Goal: Task Accomplishment & Management: Use online tool/utility

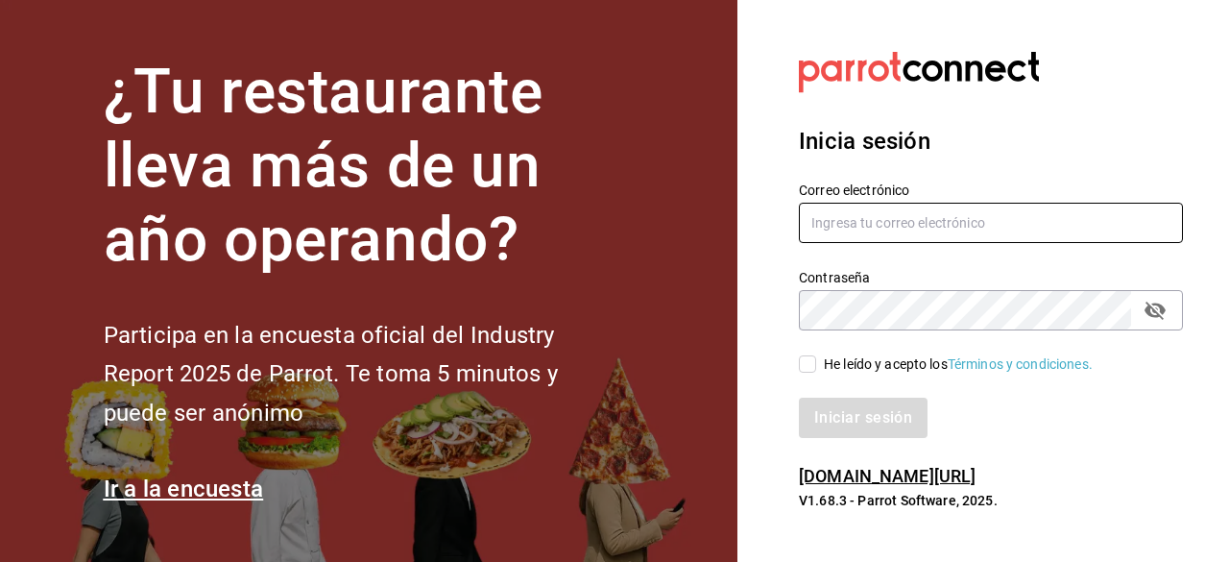
type input "[EMAIL_ADDRESS][DOMAIN_NAME]"
click at [814, 364] on input "He leído y acepto los Términos y condiciones." at bounding box center [807, 363] width 17 height 17
checkbox input "true"
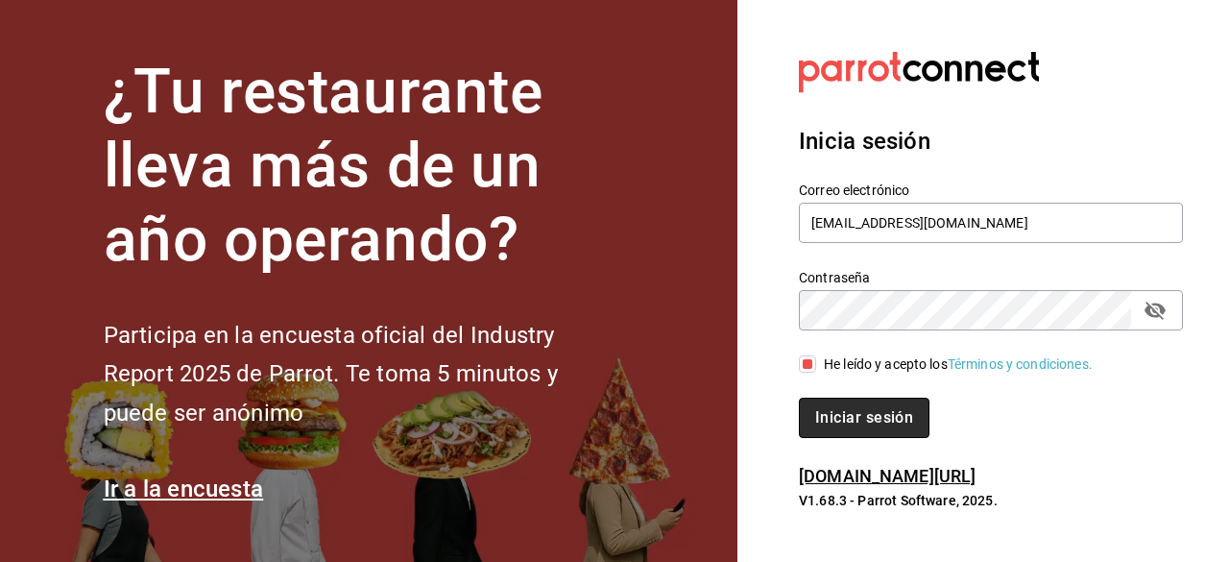
click at [835, 410] on button "Iniciar sesión" at bounding box center [864, 418] width 131 height 40
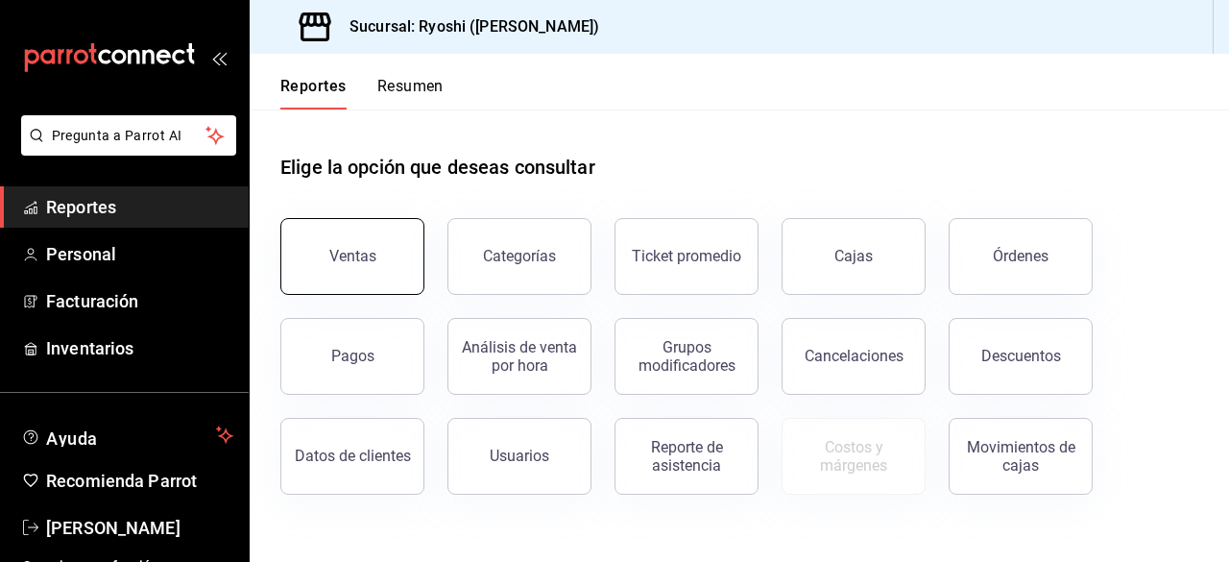
click at [338, 251] on div "Ventas" at bounding box center [352, 256] width 47 height 18
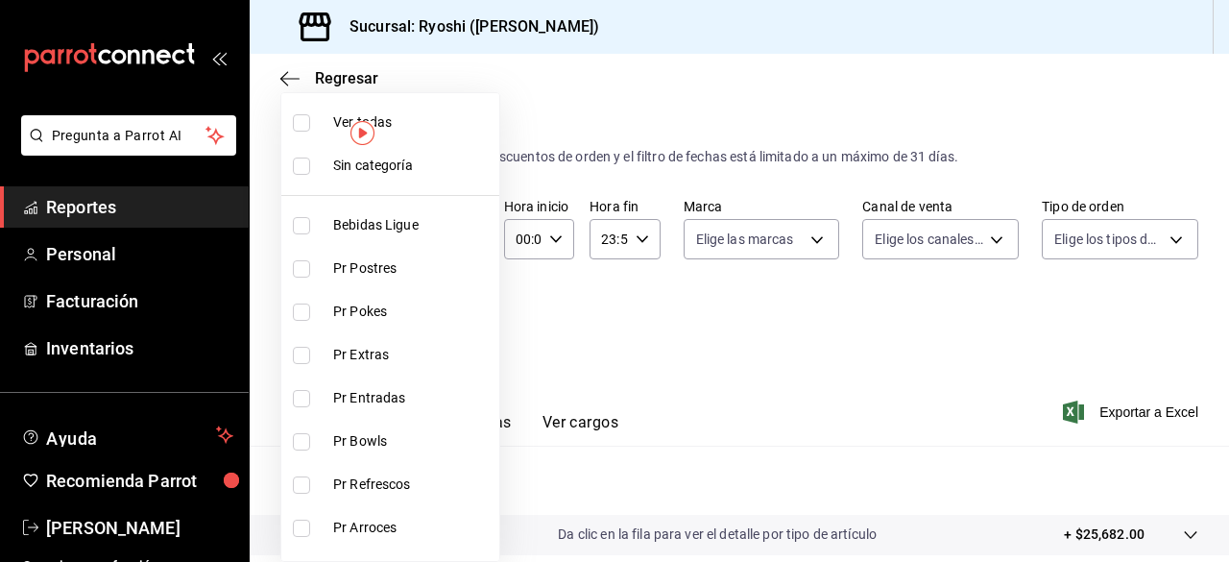
click at [462, 323] on body "Pregunta a Parrot AI Reportes Personal Facturación Inventarios Ayuda Recomienda…" at bounding box center [614, 281] width 1229 height 562
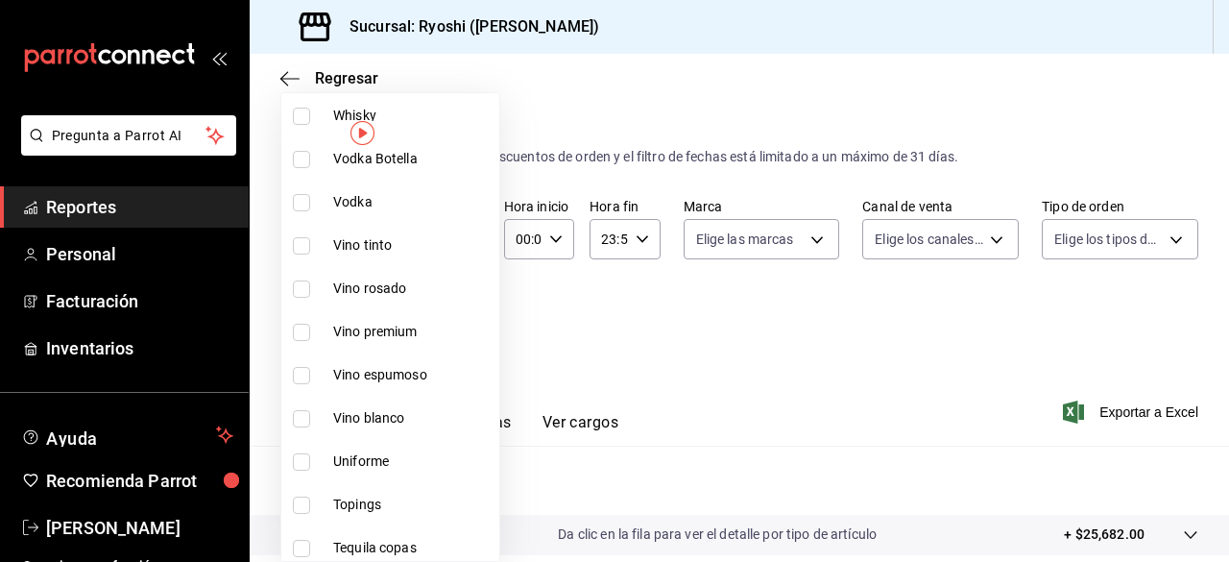
scroll to position [586, 0]
click at [307, 249] on input "checkbox" at bounding box center [301, 244] width 17 height 17
checkbox input "true"
type input "9e45836e-5165-411d-b9a9-a93703cb00e4"
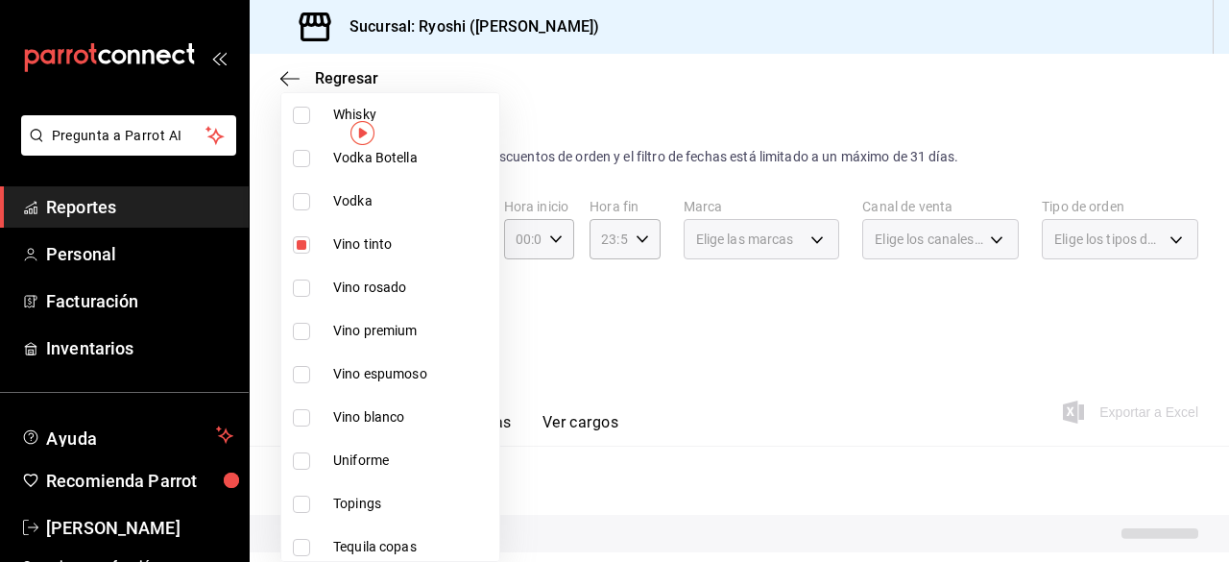
click at [298, 285] on input "checkbox" at bounding box center [301, 287] width 17 height 17
checkbox input "true"
click at [299, 340] on li "Vino premium" at bounding box center [390, 330] width 218 height 43
type input "9e45836e-5165-411d-b9a9-a93703cb00e4,47d610a0-d442-4f9b-9646-d2a82839042c,211b5…"
checkbox input "true"
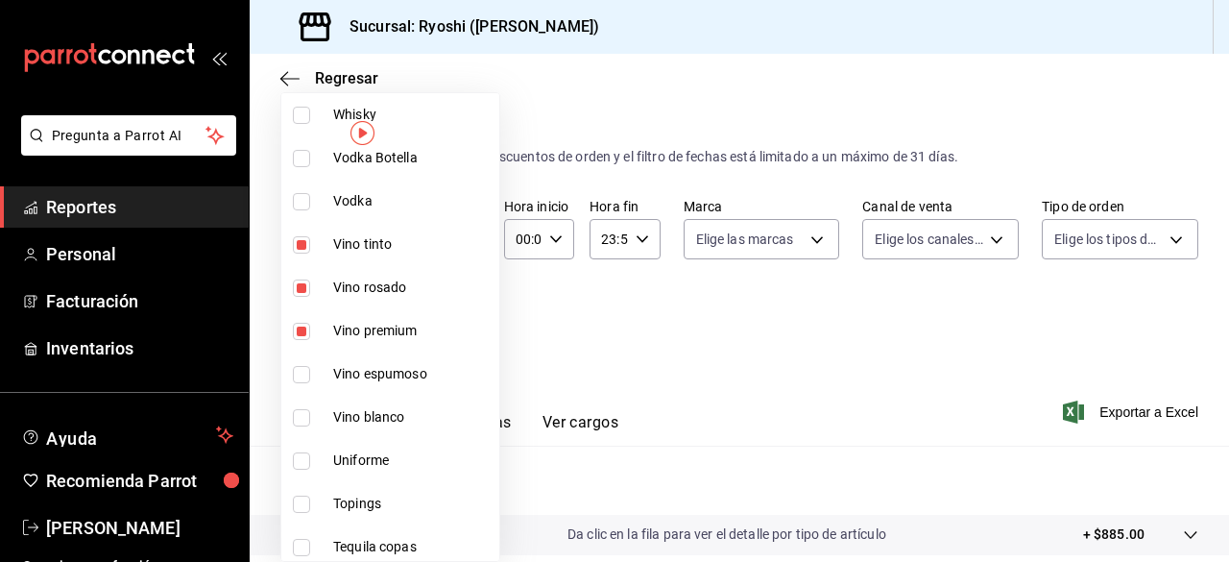
click at [296, 381] on input "checkbox" at bounding box center [301, 374] width 17 height 17
checkbox input "true"
type input "9e45836e-5165-411d-b9a9-a93703cb00e4,47d610a0-d442-4f9b-9646-d2a82839042c,211b5…"
click at [305, 420] on input "checkbox" at bounding box center [301, 417] width 17 height 17
checkbox input "true"
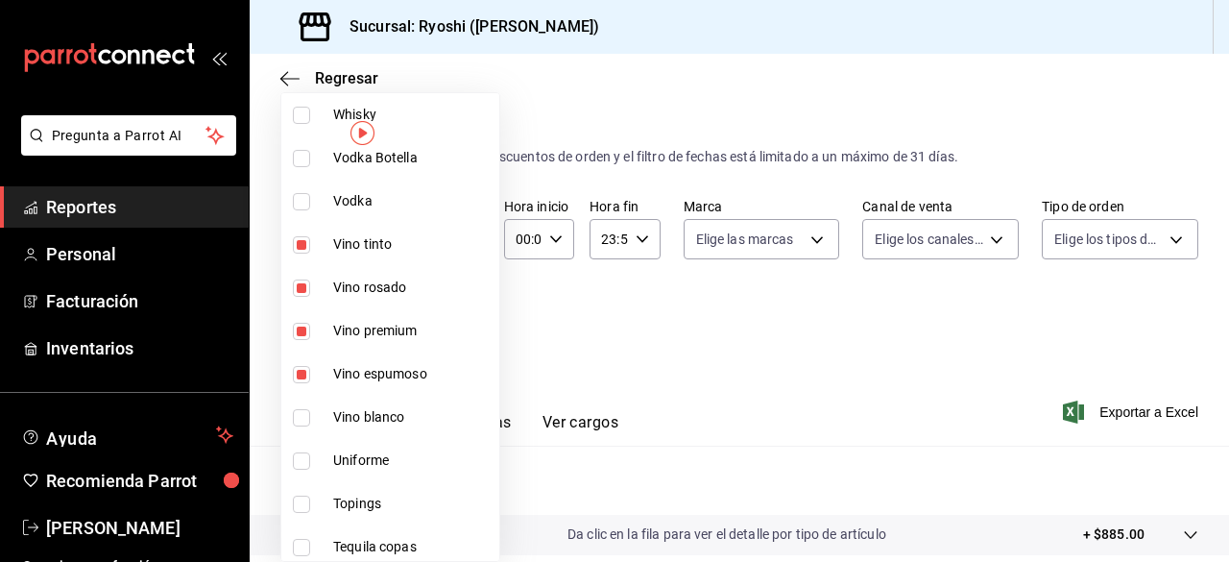
type input "9e45836e-5165-411d-b9a9-a93703cb00e4,47d610a0-d442-4f9b-9646-d2a82839042c,211b5…"
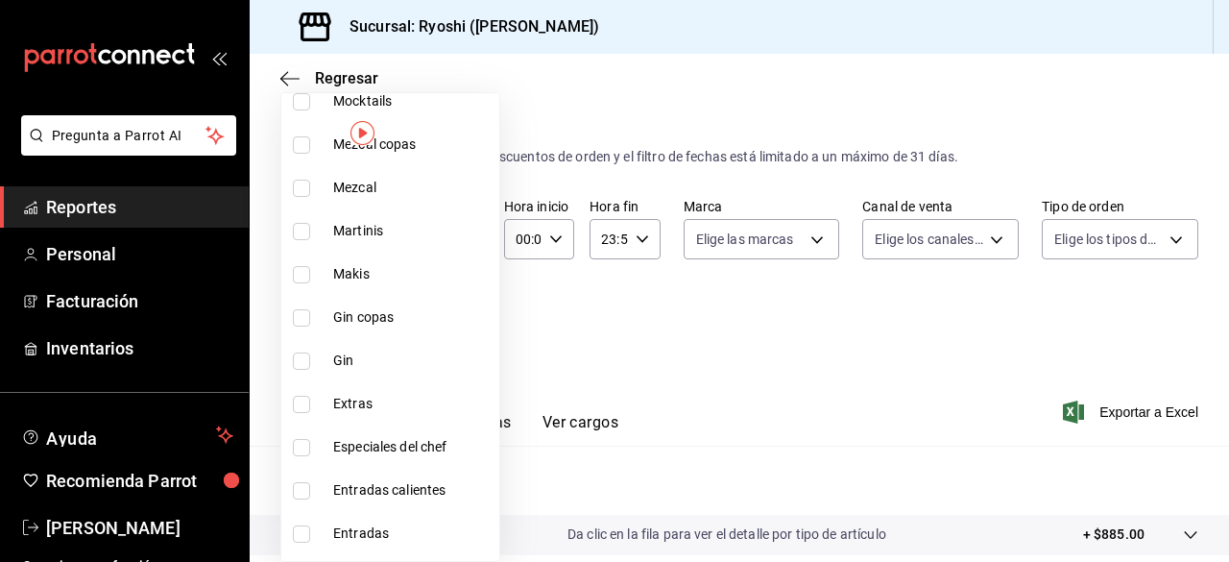
scroll to position [1893, 0]
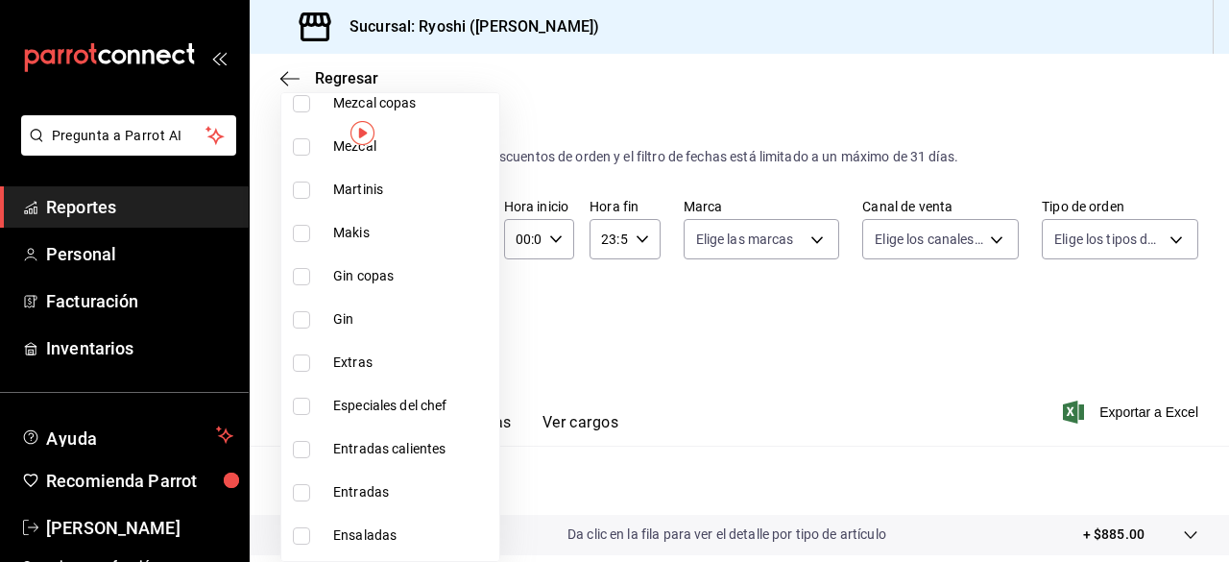
click at [645, 385] on div at bounding box center [614, 281] width 1229 height 562
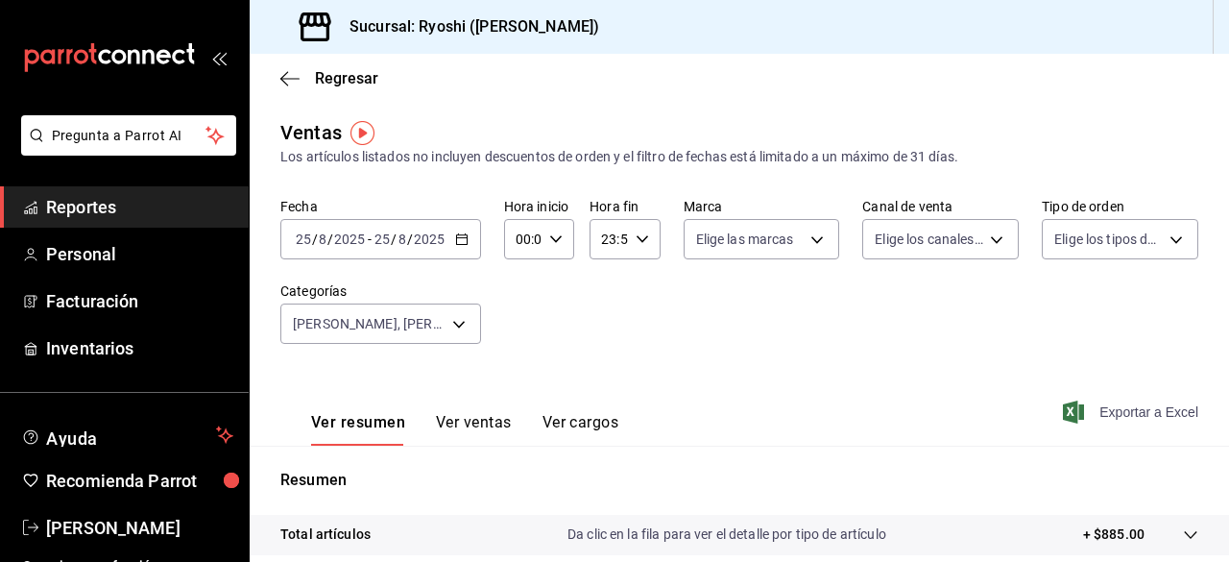
click at [1107, 411] on span "Exportar a Excel" at bounding box center [1133, 411] width 132 height 23
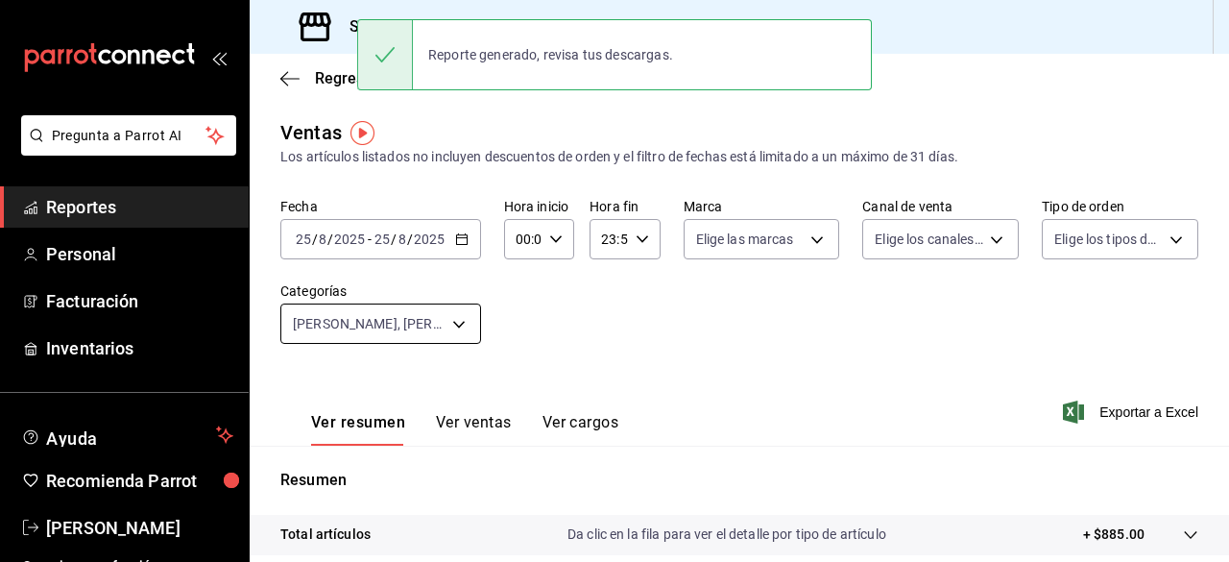
click at [468, 324] on body "Pregunta a Parrot AI Reportes Personal Facturación Inventarios Ayuda Recomienda…" at bounding box center [614, 281] width 1229 height 562
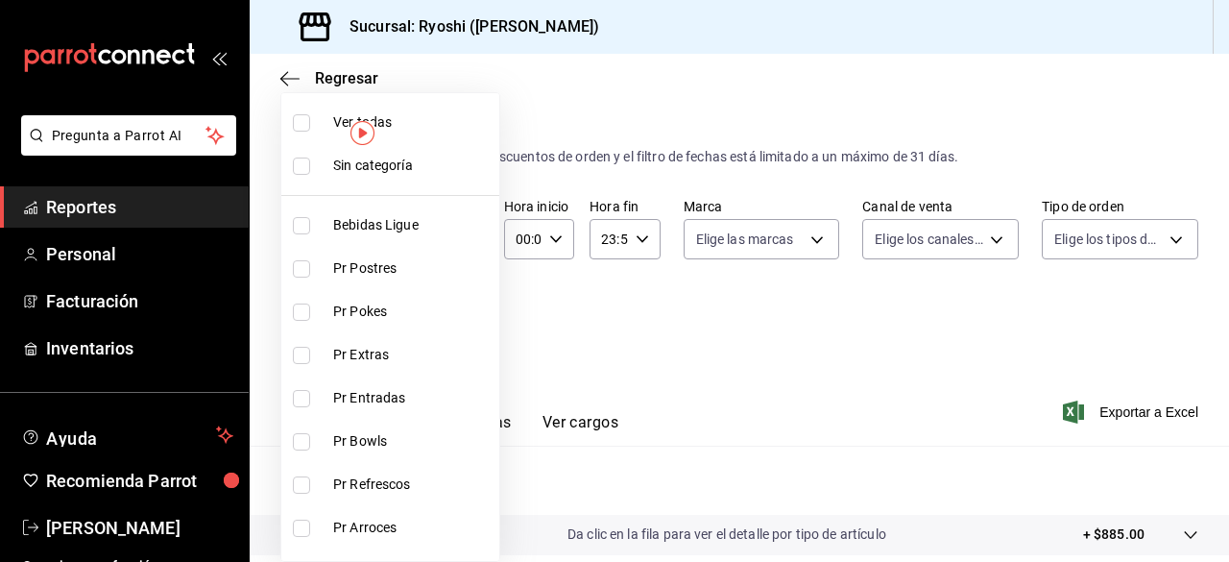
click at [300, 123] on input "checkbox" at bounding box center [301, 122] width 17 height 17
checkbox input "true"
type input "ad186e92-f0af-46bc-bbfd-7ffa80562c6f,3971b1f1-eb4c-4b65-a33f-e0602f1a7270,e647e…"
checkbox input "true"
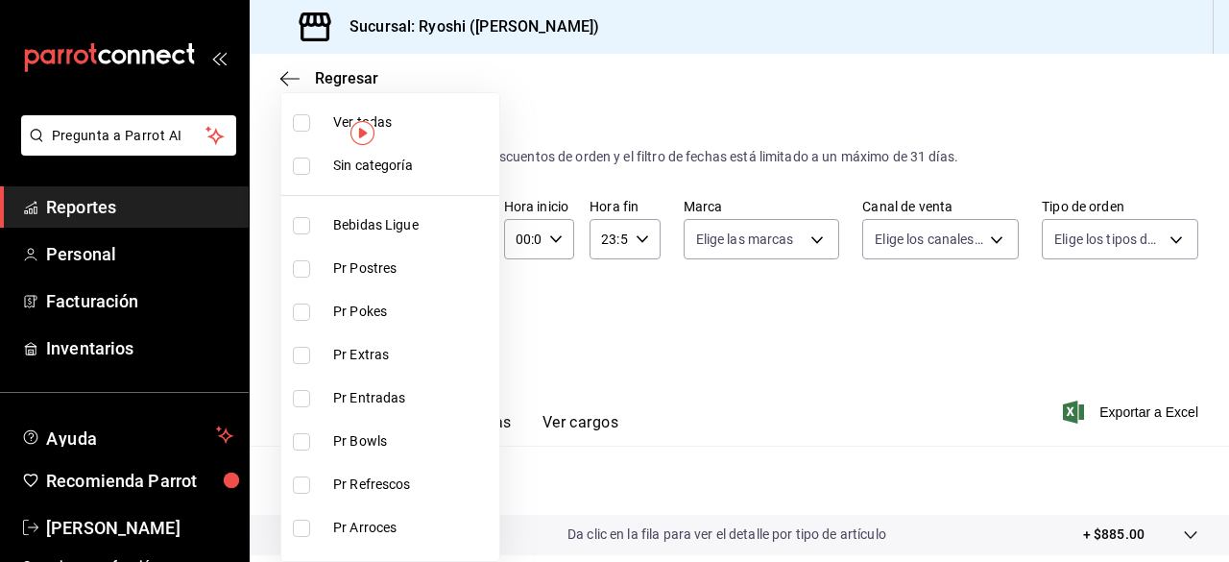
checkbox input "true"
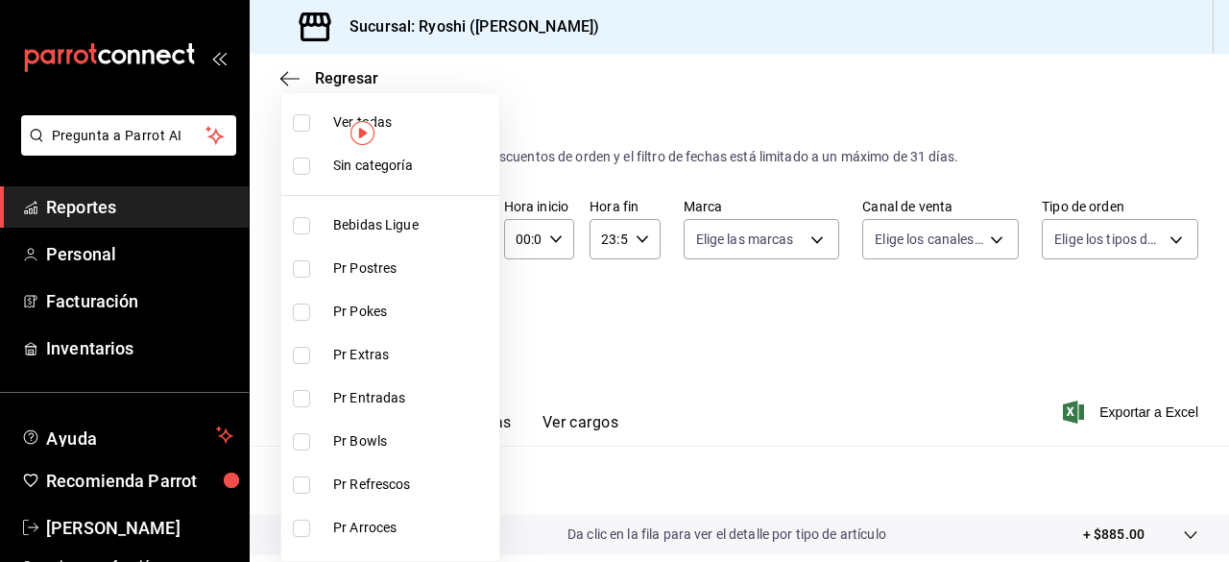
checkbox input "true"
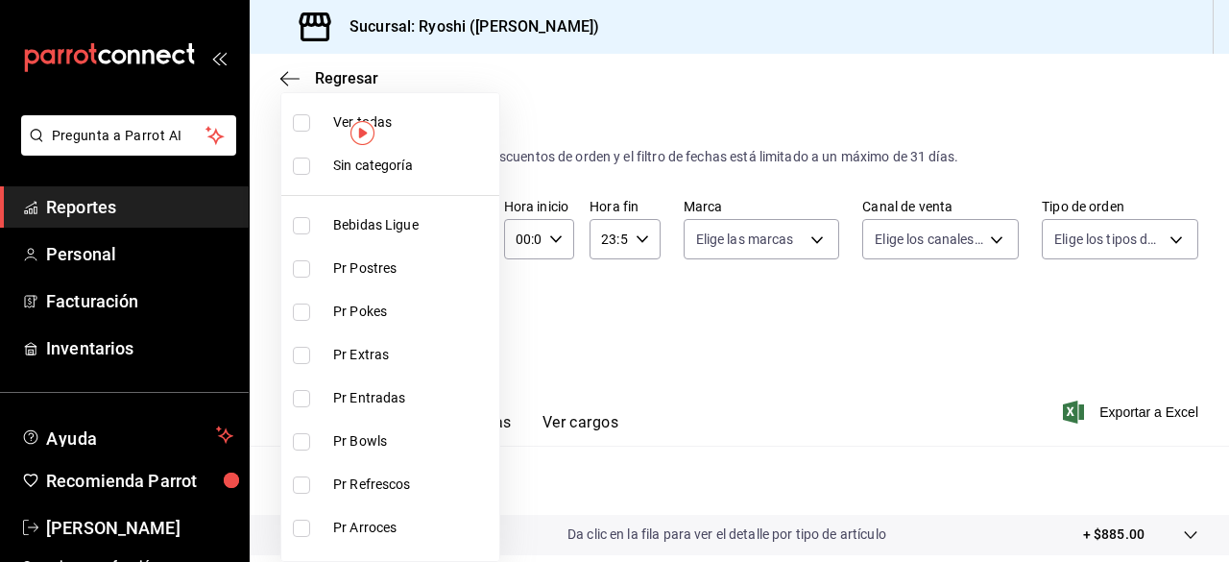
checkbox input "true"
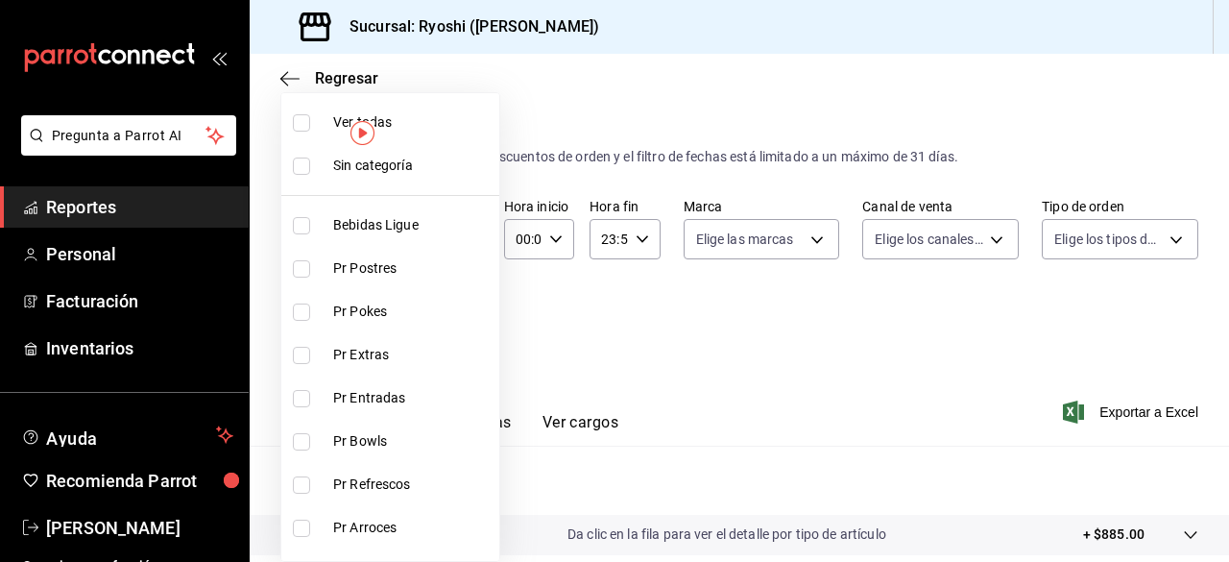
checkbox input "true"
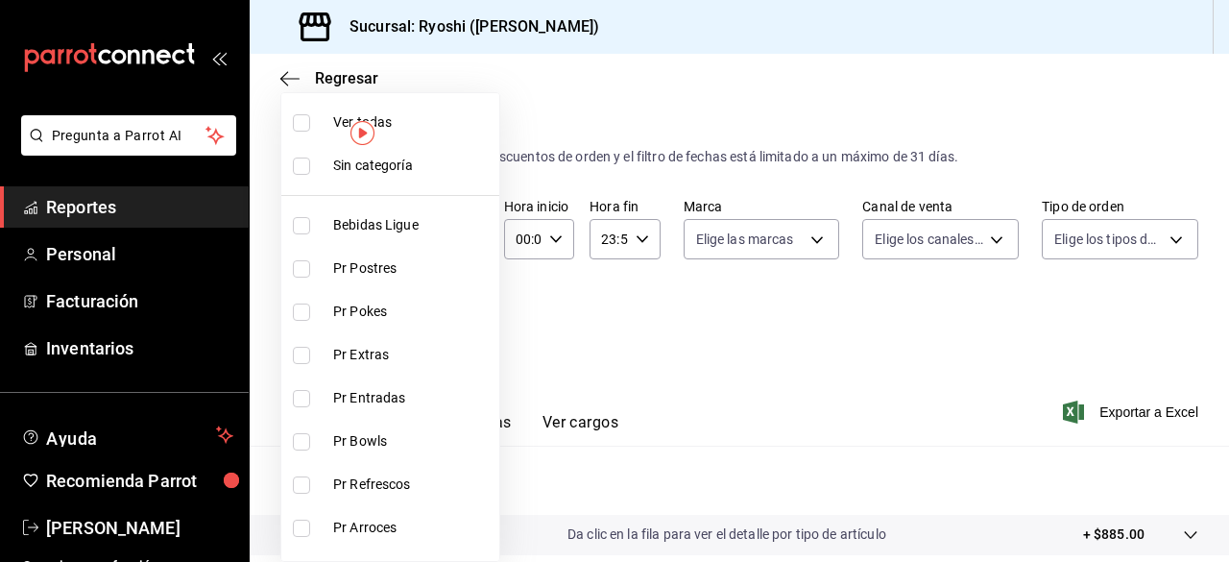
checkbox input "true"
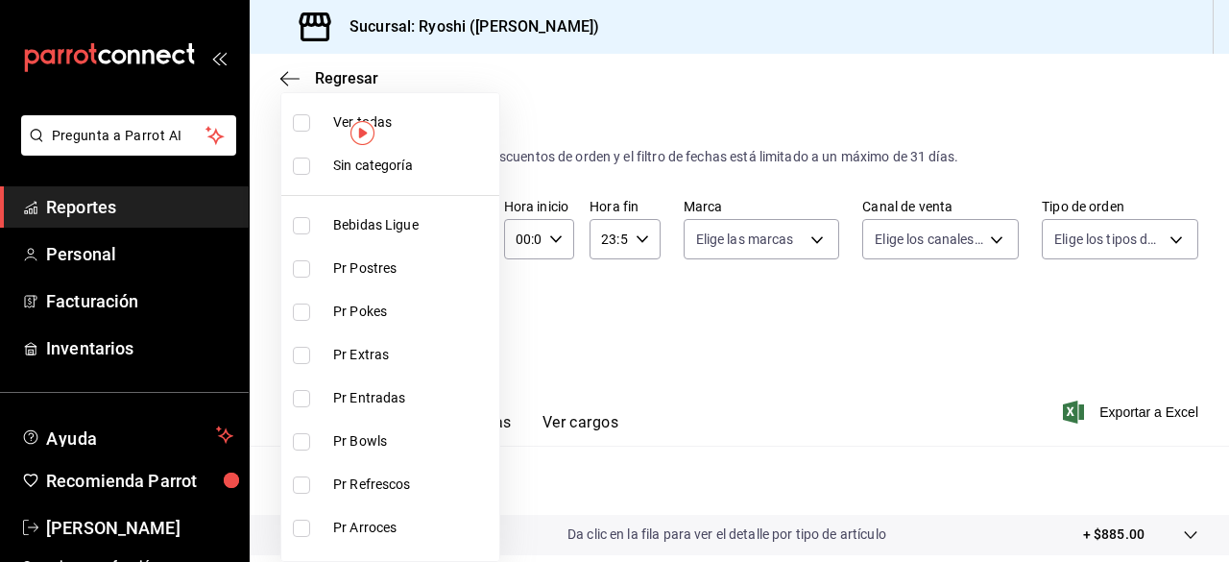
checkbox input "true"
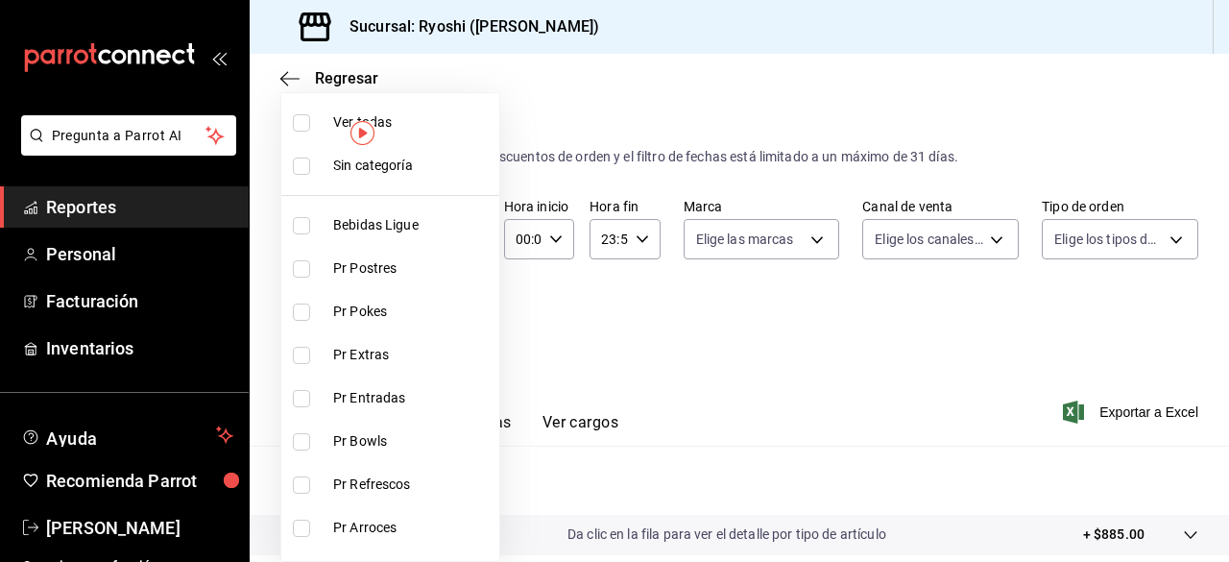
checkbox input "true"
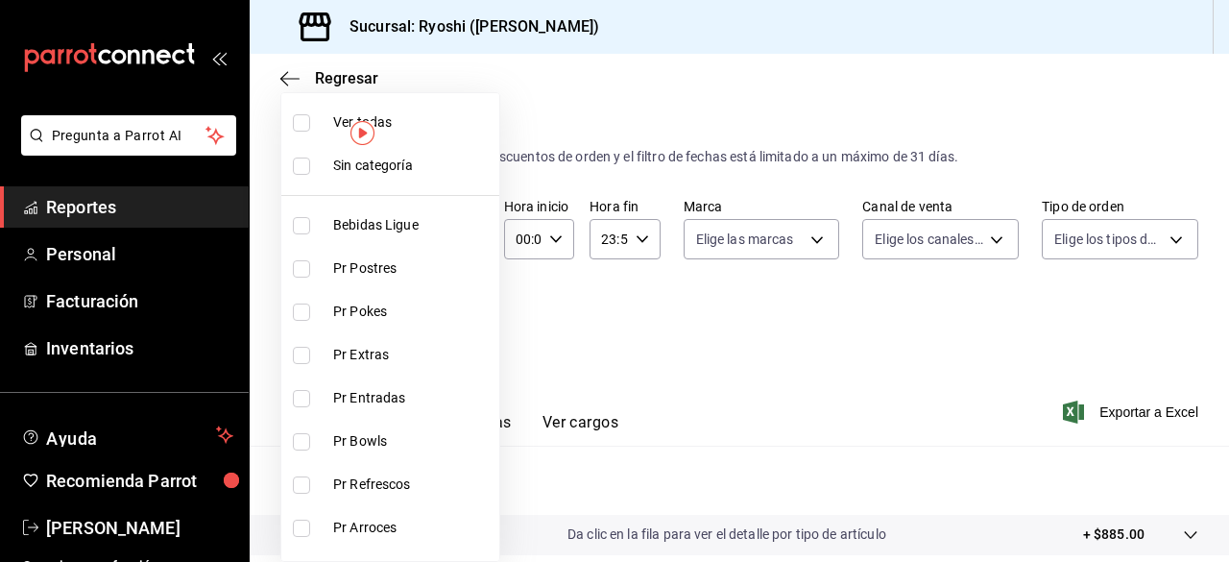
checkbox input "true"
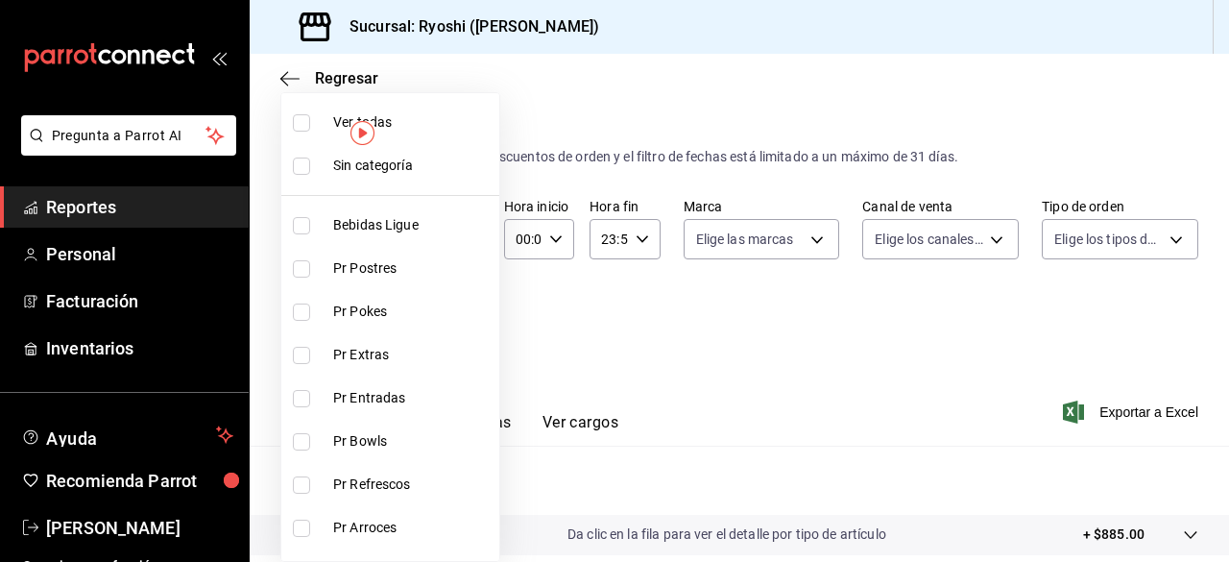
checkbox input "true"
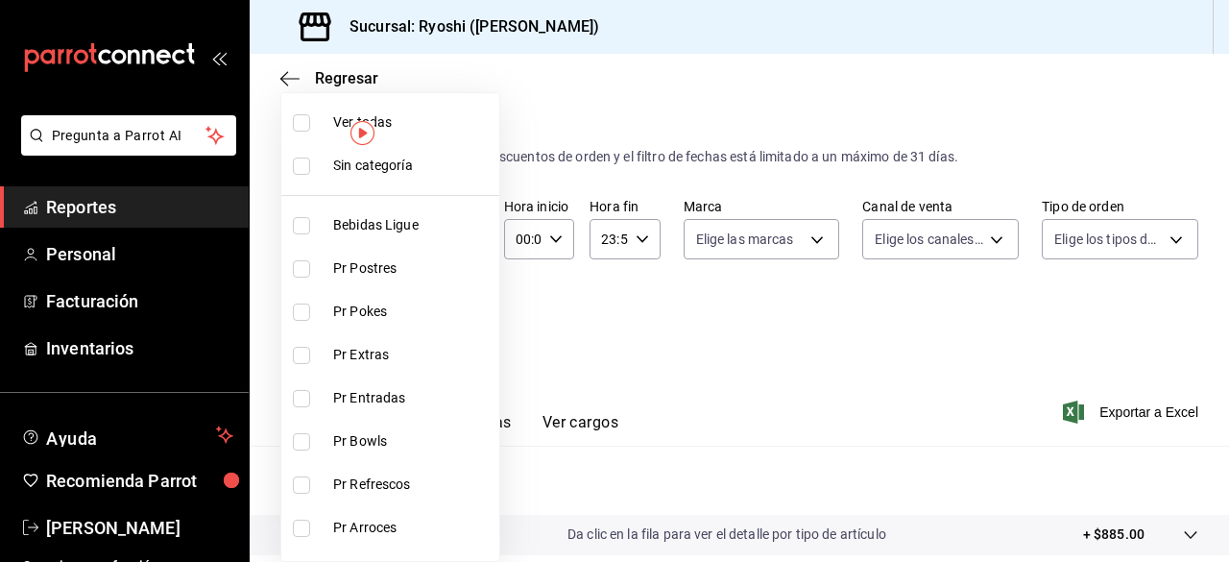
checkbox input "true"
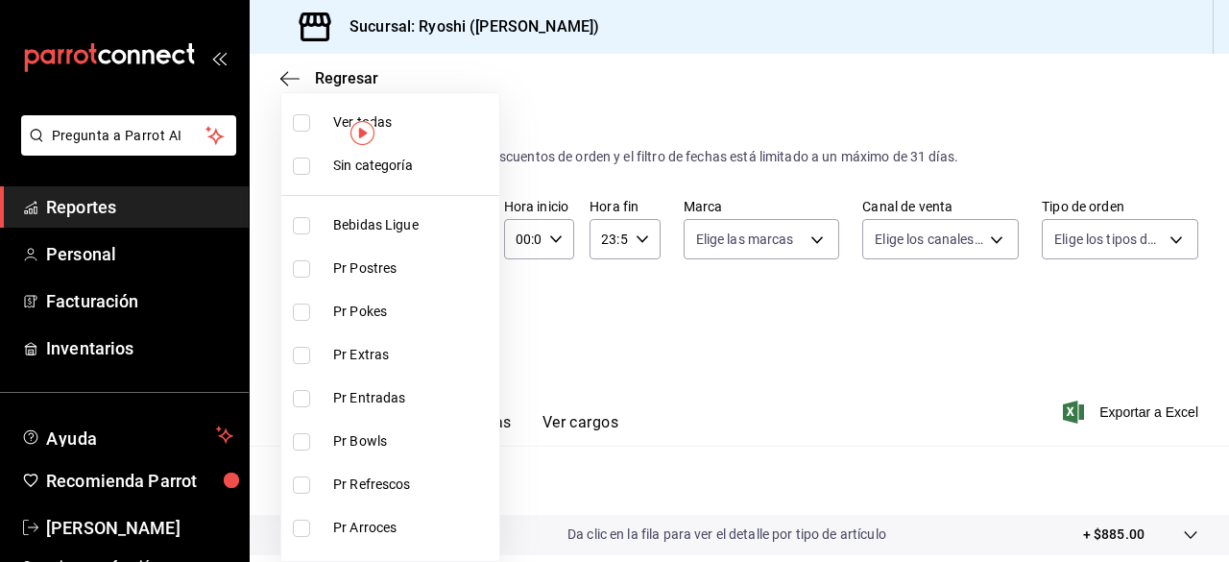
checkbox input "true"
click at [300, 123] on input "checkbox" at bounding box center [301, 122] width 17 height 17
checkbox input "false"
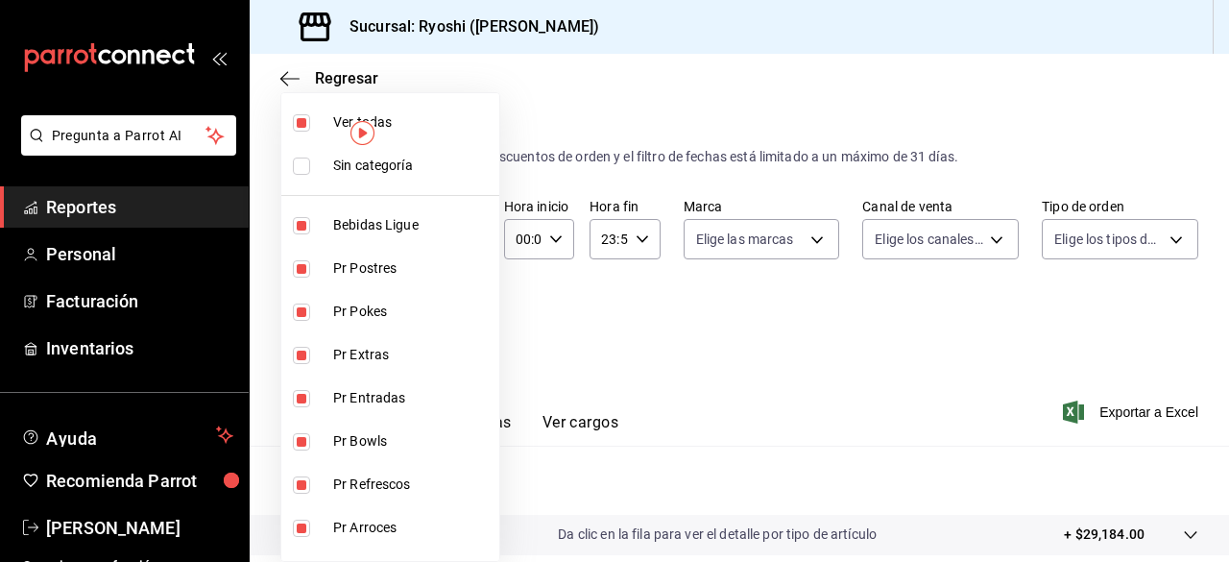
checkbox input "false"
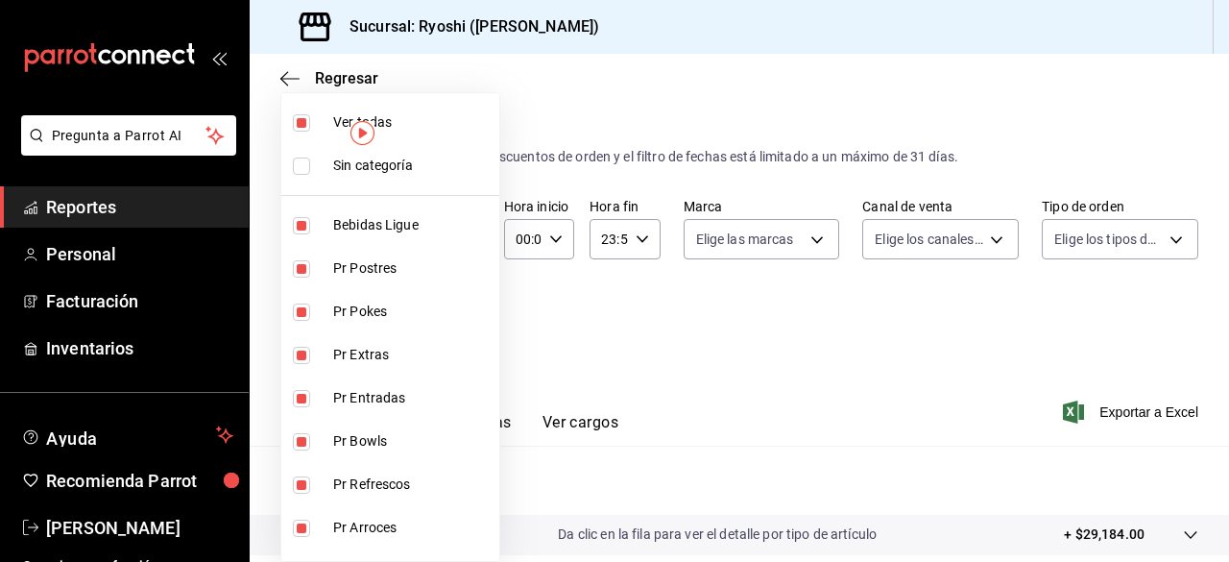
checkbox input "false"
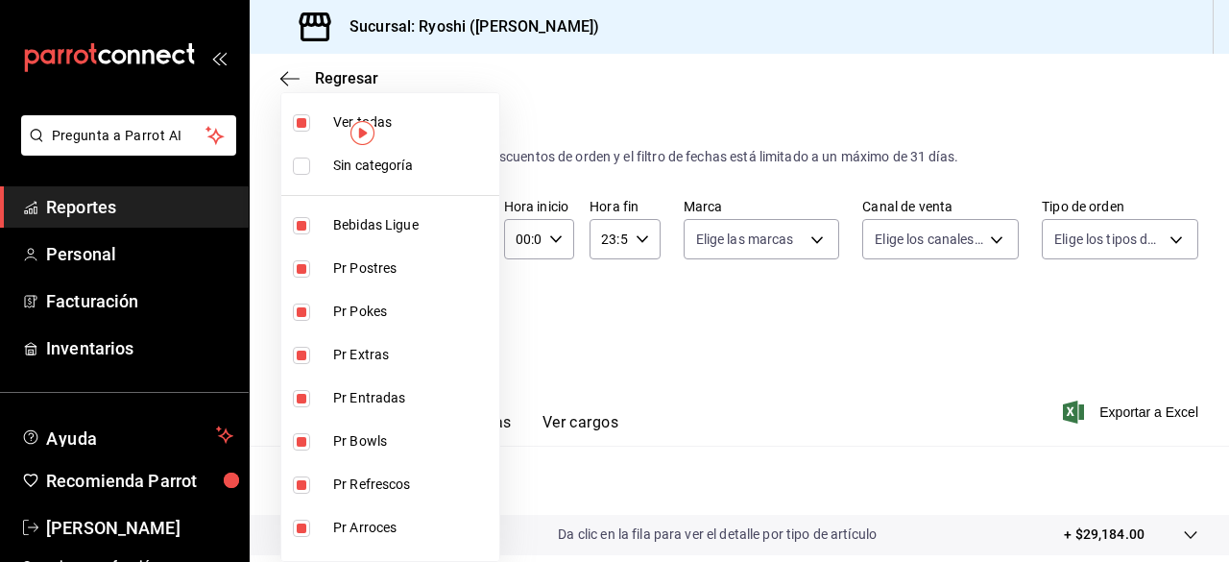
checkbox input "false"
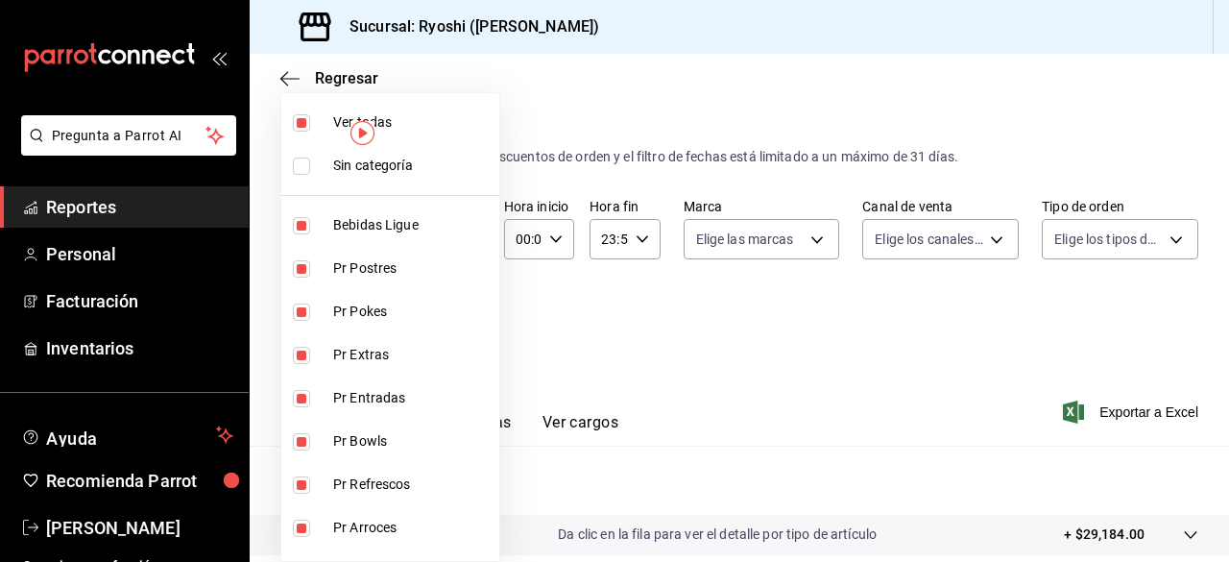
checkbox input "false"
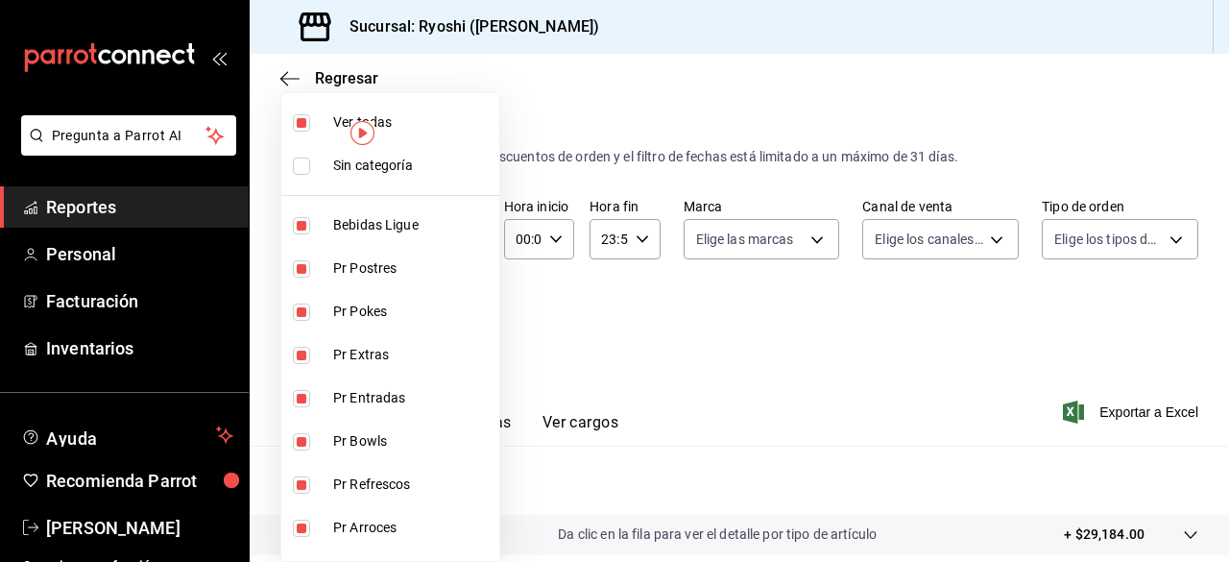
checkbox input "false"
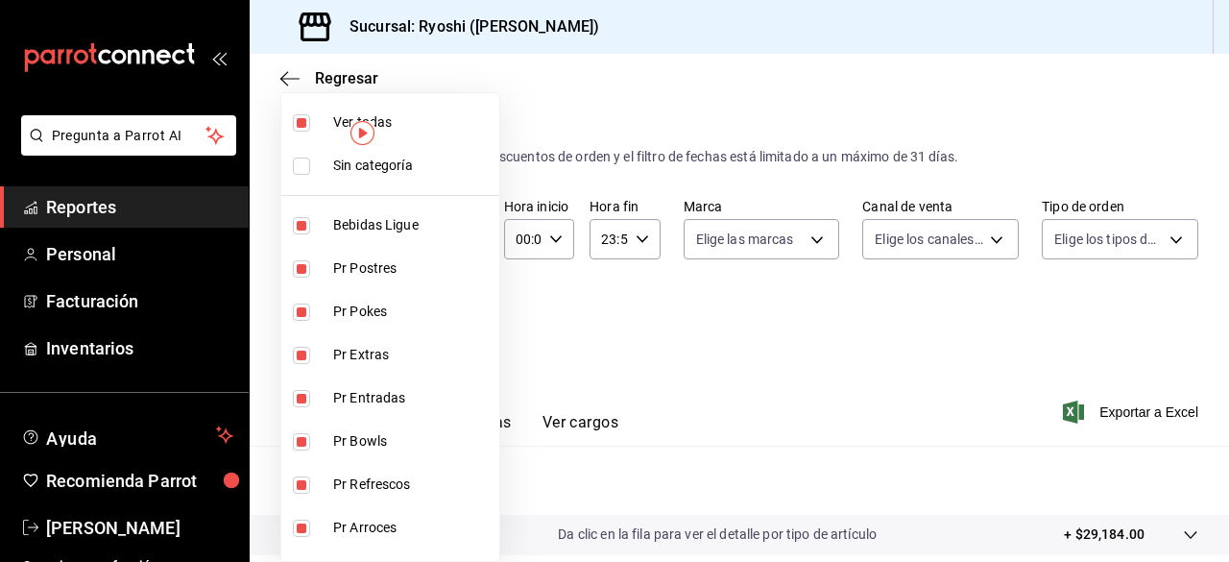
checkbox input "false"
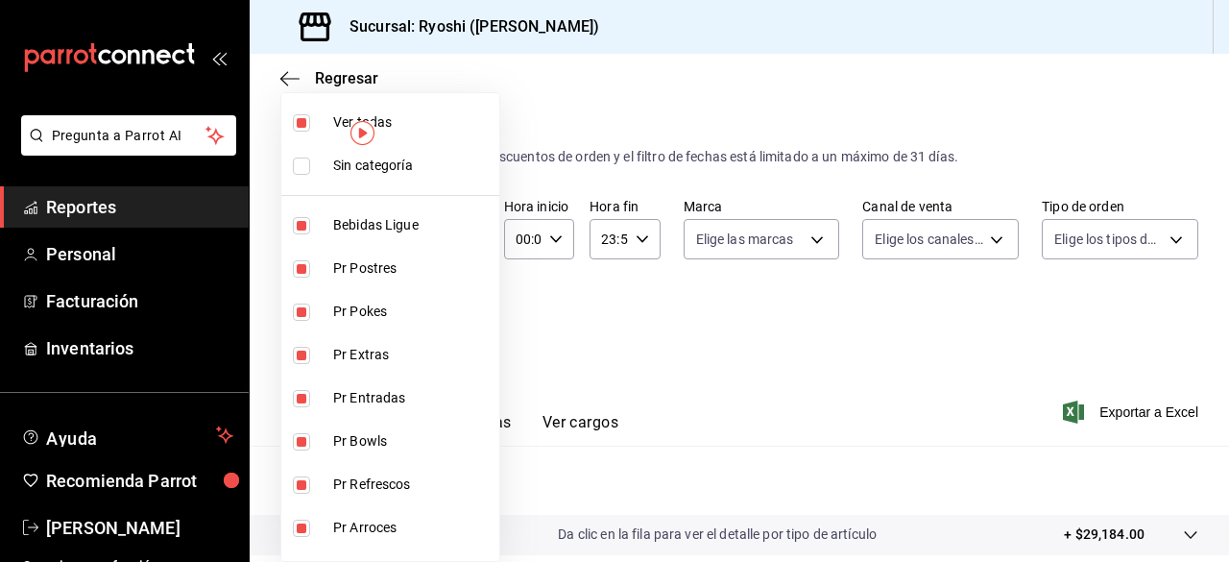
checkbox input "false"
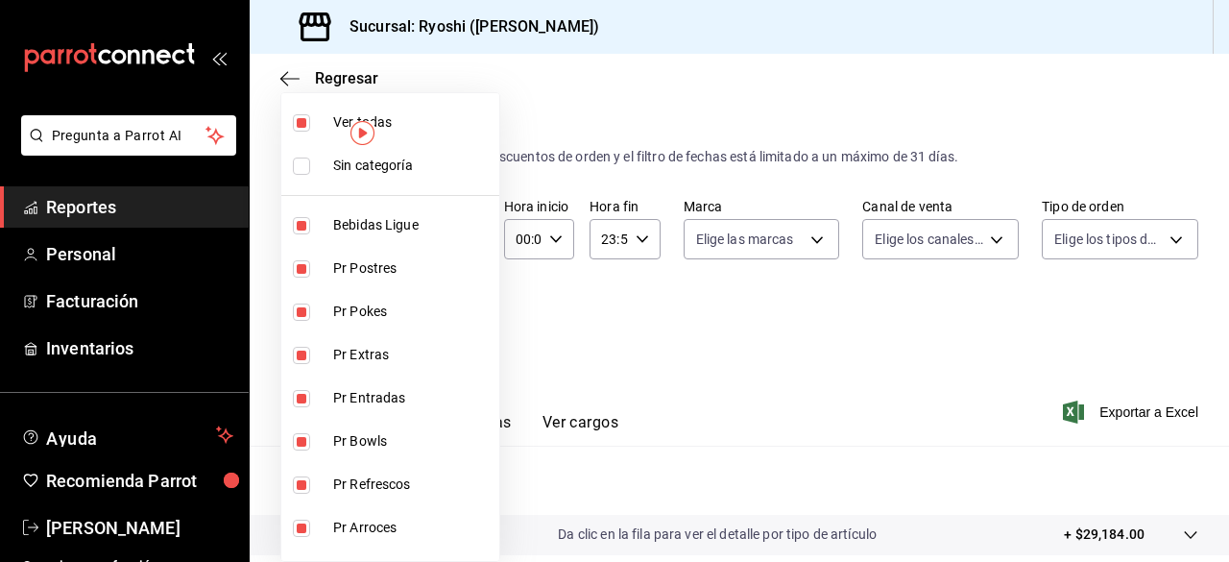
checkbox input "false"
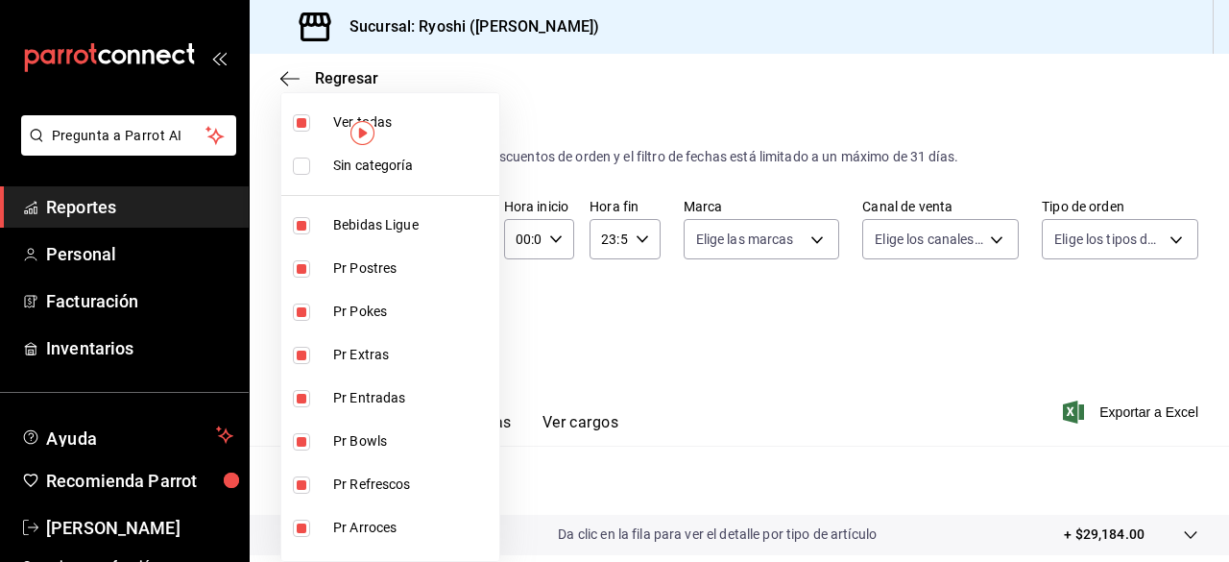
checkbox input "false"
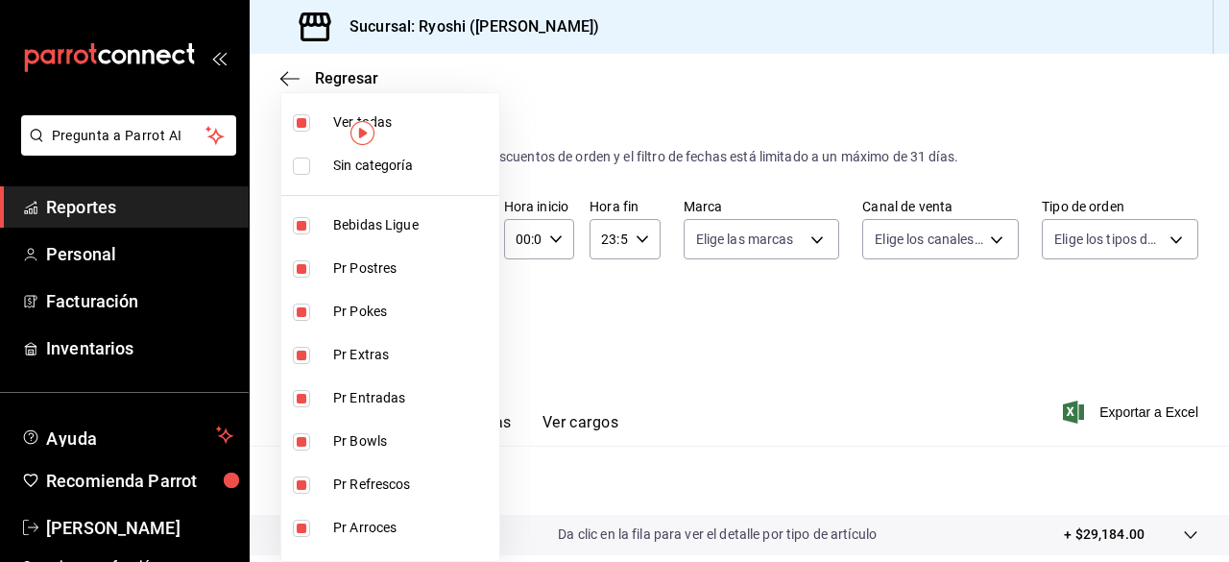
checkbox input "false"
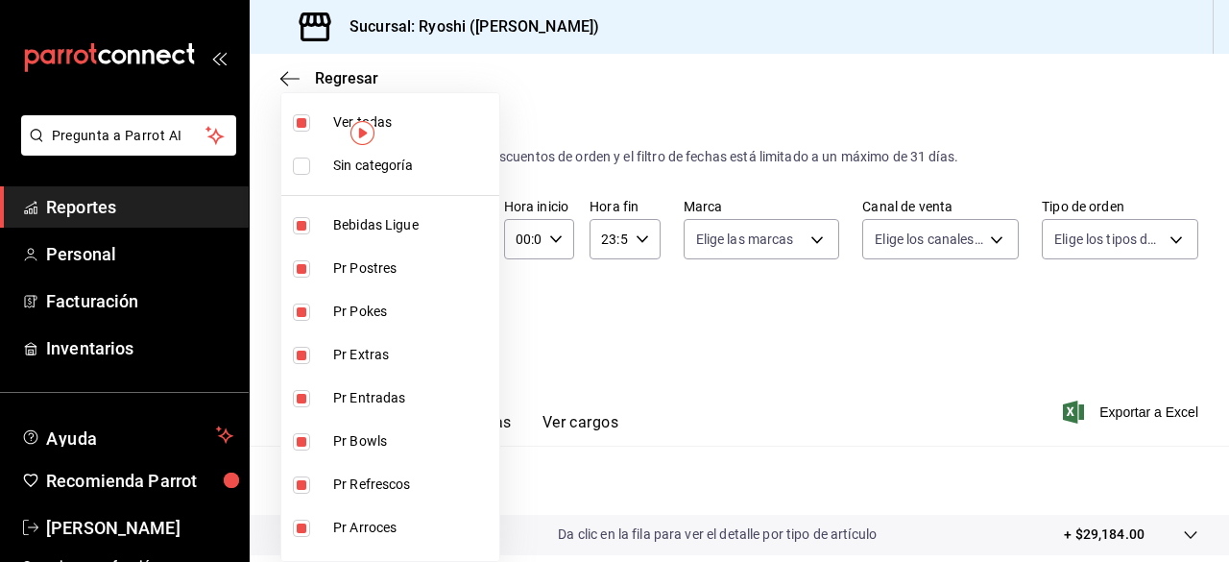
checkbox input "false"
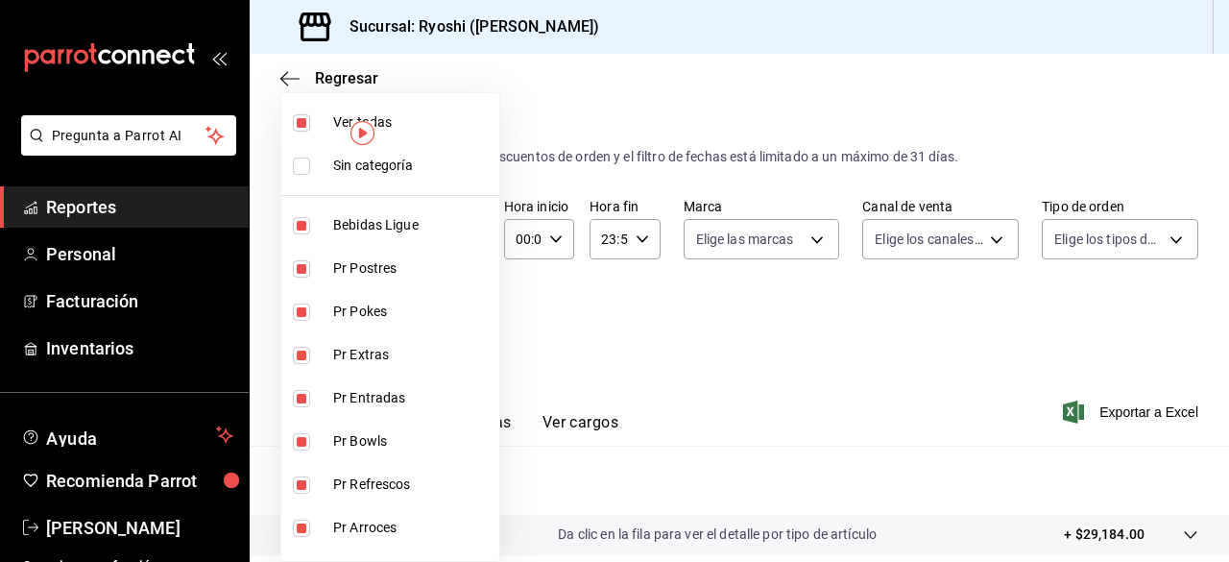
checkbox input "false"
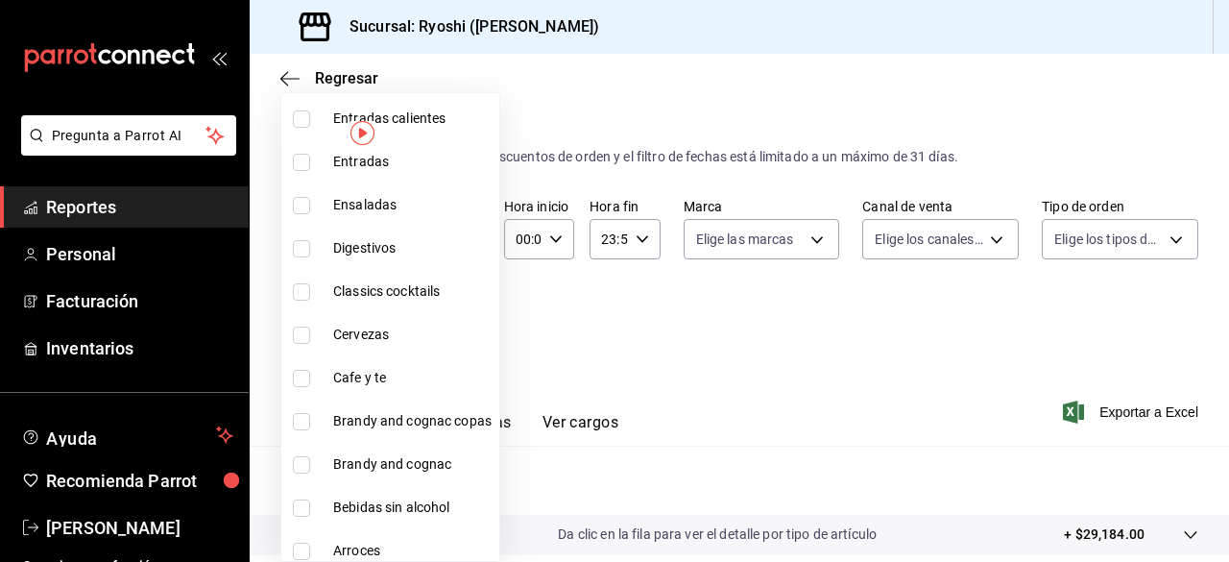
scroll to position [2233, 0]
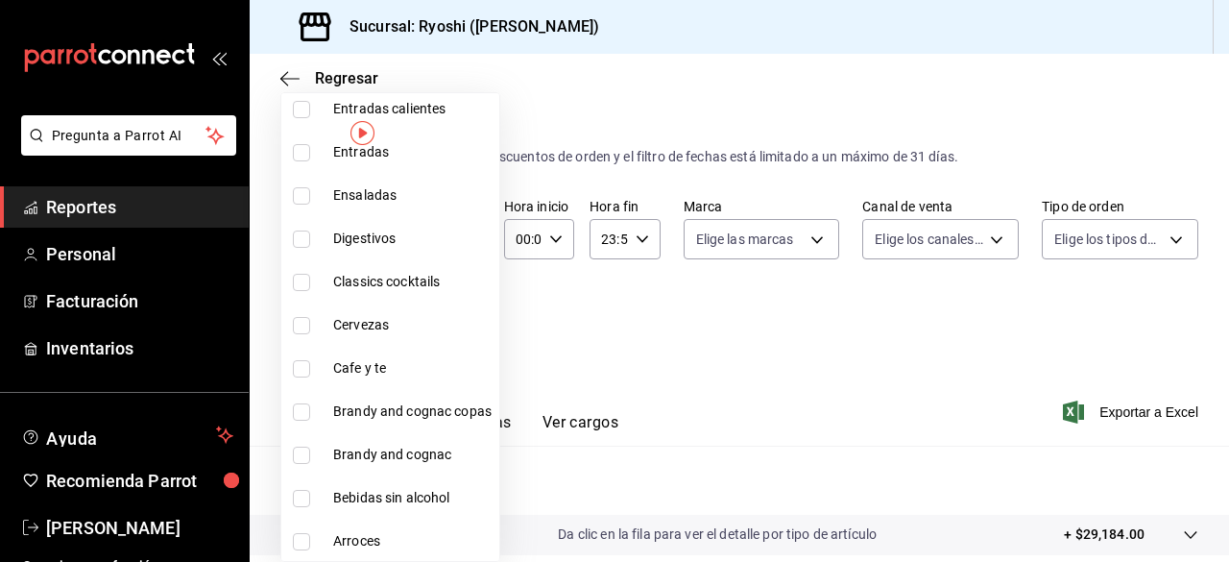
click at [805, 374] on div at bounding box center [614, 281] width 1229 height 562
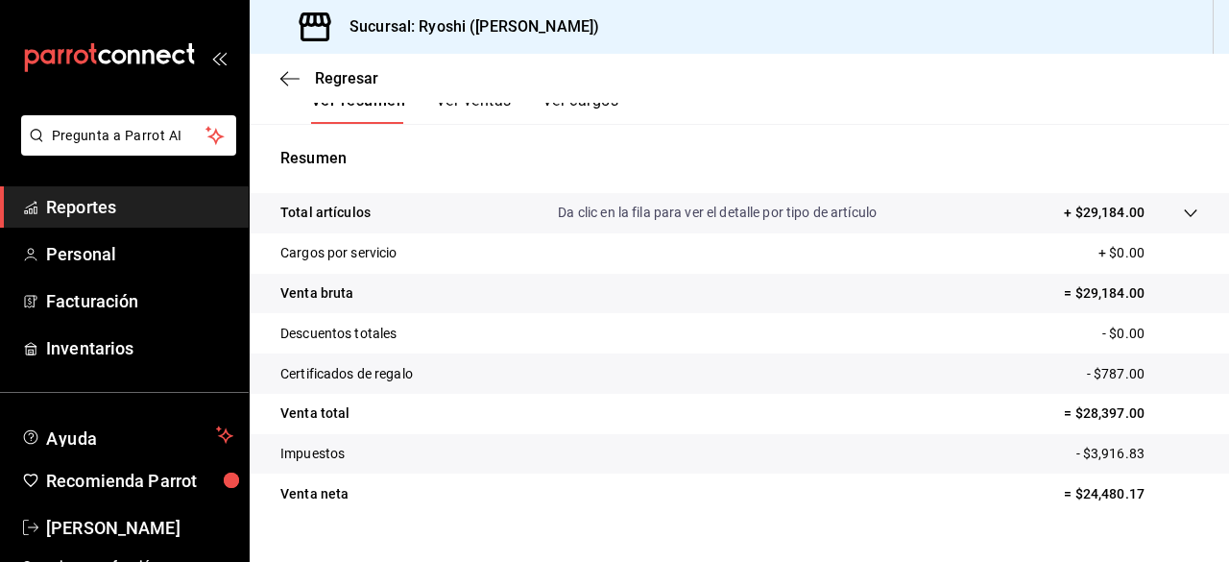
scroll to position [358, 0]
